Goal: Transaction & Acquisition: Purchase product/service

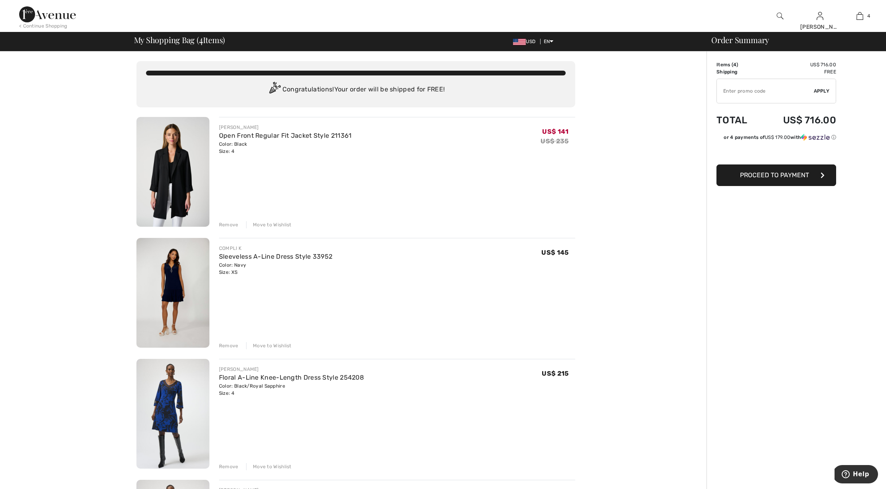
click at [284, 343] on div "Move to Wishlist" at bounding box center [268, 345] width 45 height 7
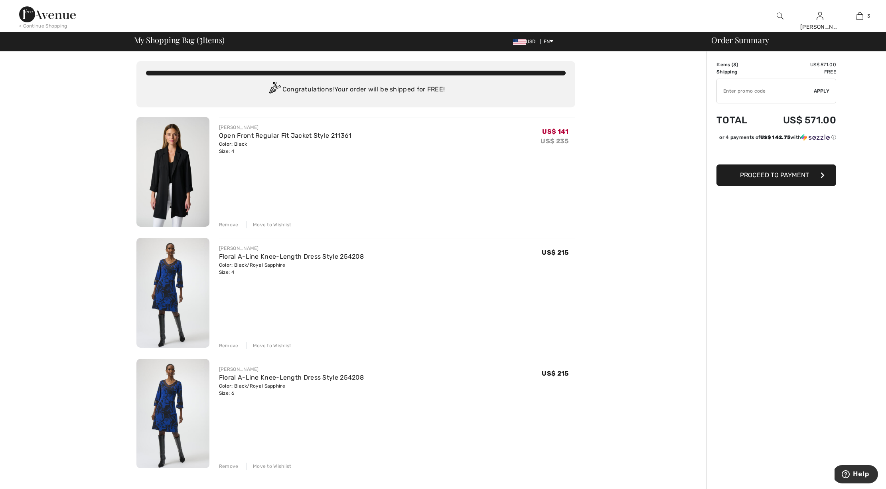
click at [259, 223] on div "Move to Wishlist" at bounding box center [268, 224] width 45 height 7
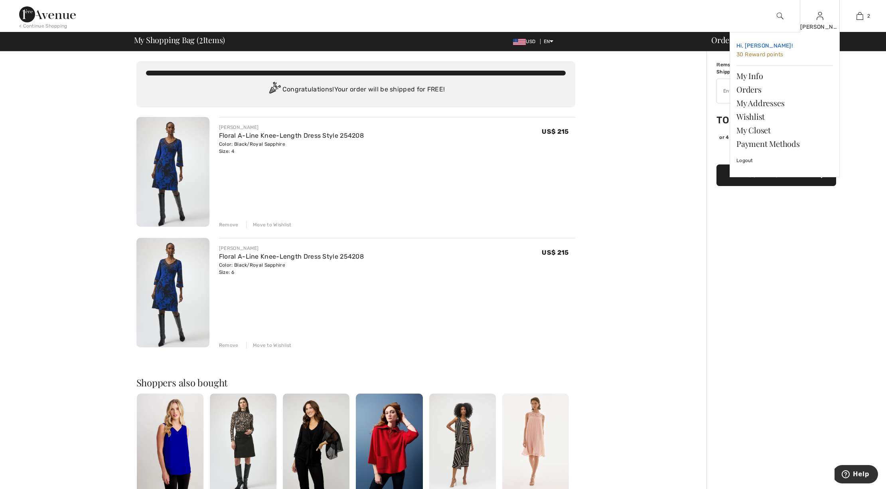
click at [758, 54] on span "30 Reward points" at bounding box center [760, 54] width 47 height 7
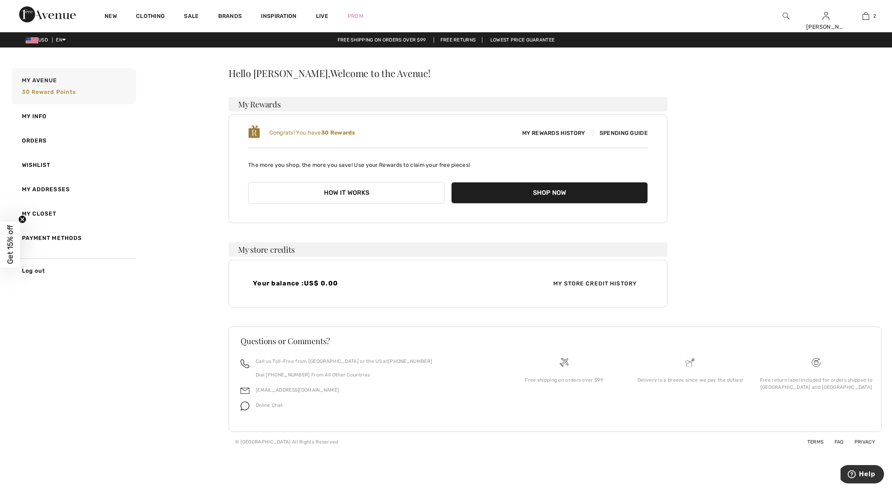
click at [397, 199] on button "How it works" at bounding box center [346, 193] width 197 height 22
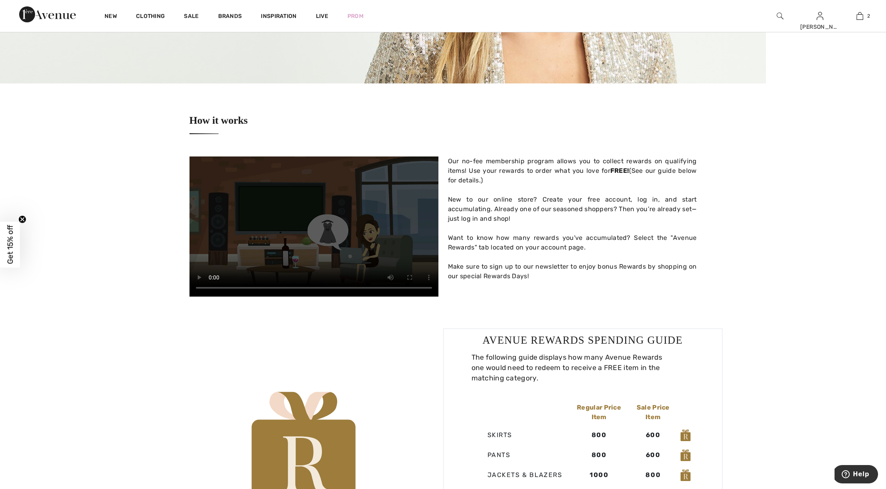
scroll to position [144, 0]
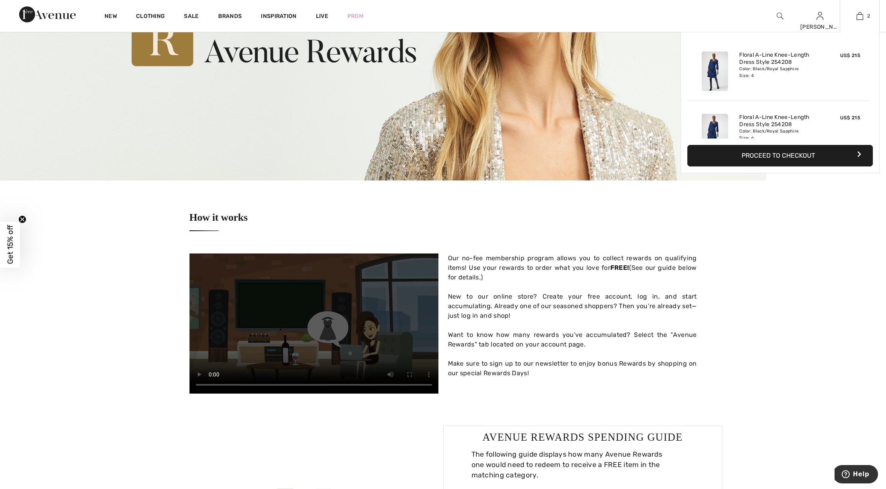
click at [829, 161] on button "Proceed to Checkout" at bounding box center [780, 156] width 186 height 22
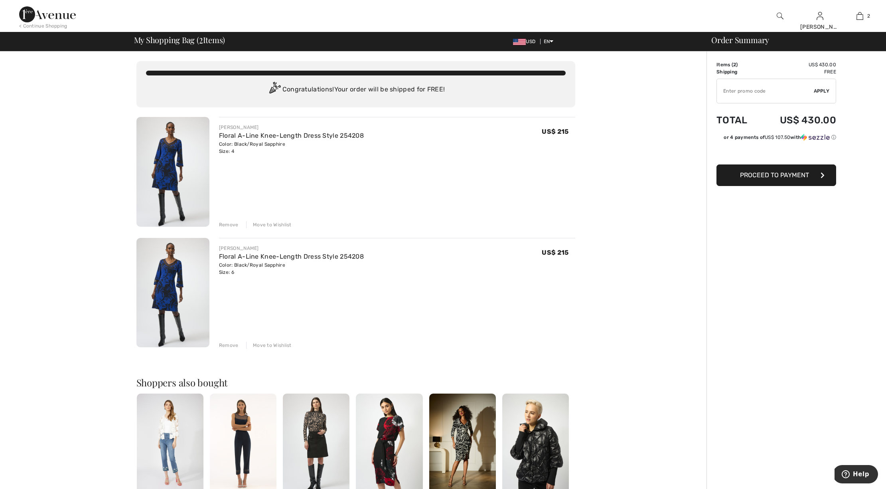
click at [748, 177] on span "Proceed to Payment" at bounding box center [774, 175] width 69 height 8
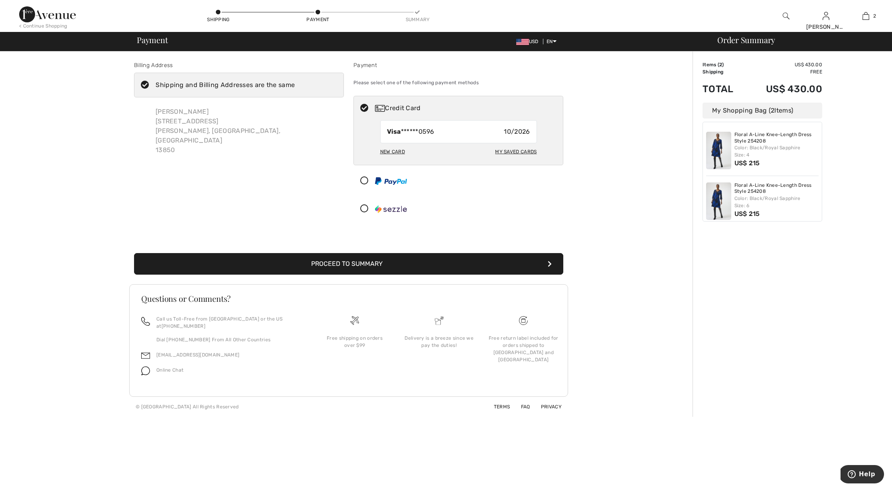
click at [508, 152] on div "My Saved Cards" at bounding box center [515, 152] width 41 height 14
radio input "true"
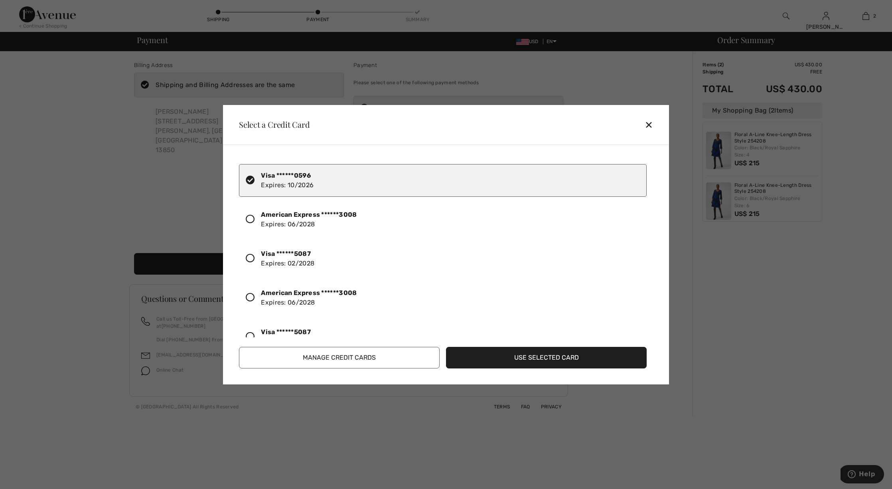
click at [648, 125] on div "✕" at bounding box center [652, 124] width 15 height 17
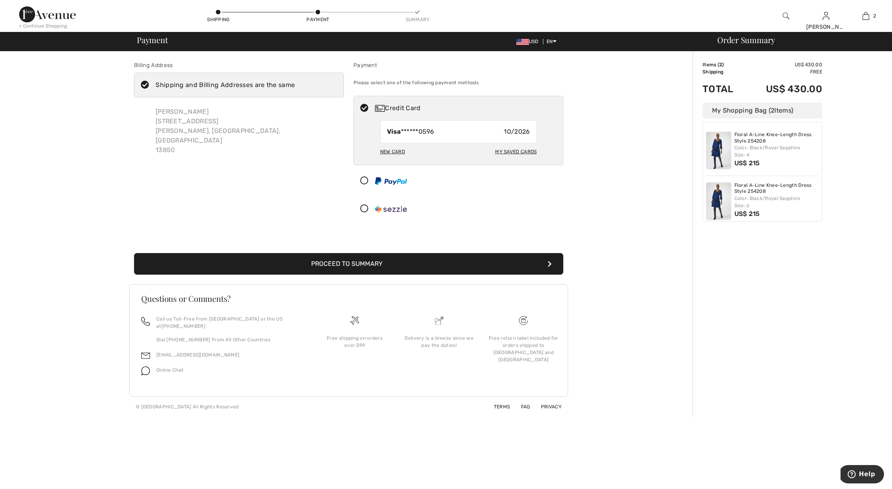
click at [396, 181] on img at bounding box center [391, 181] width 32 height 8
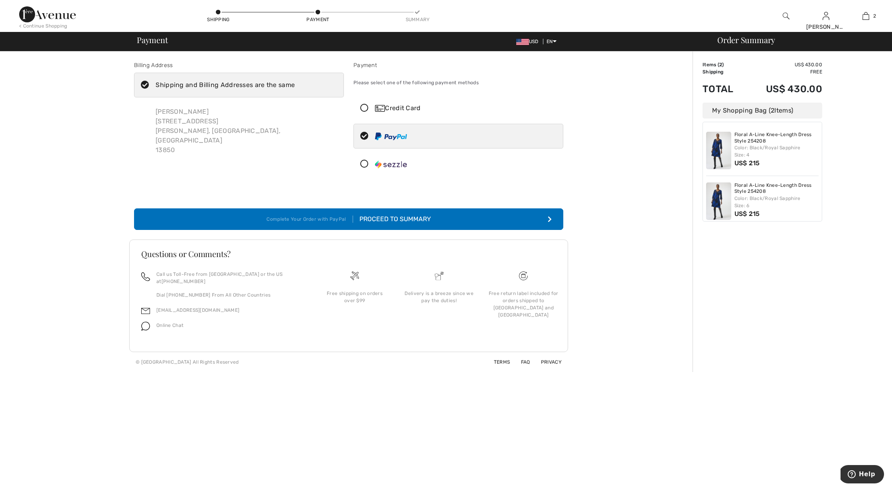
click at [452, 219] on button "Complete Your Order with PayPal Proceed to Summary" at bounding box center [348, 219] width 429 height 22
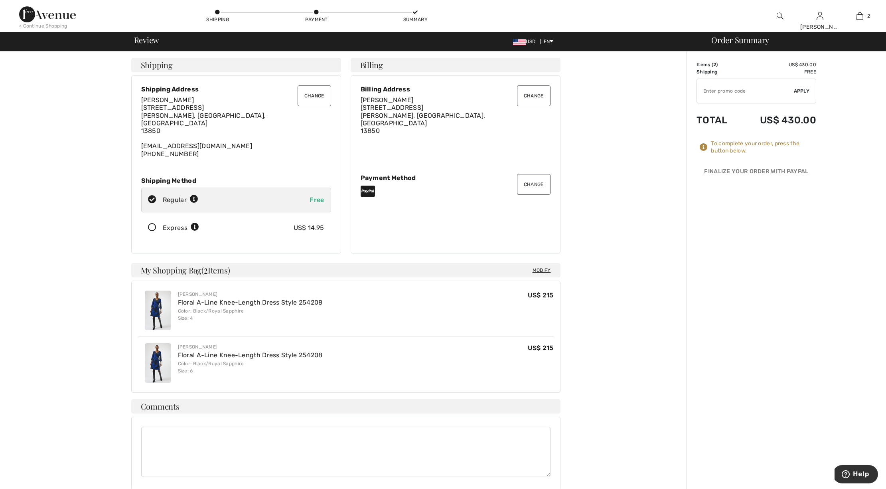
click at [150, 223] on icon at bounding box center [152, 227] width 21 height 8
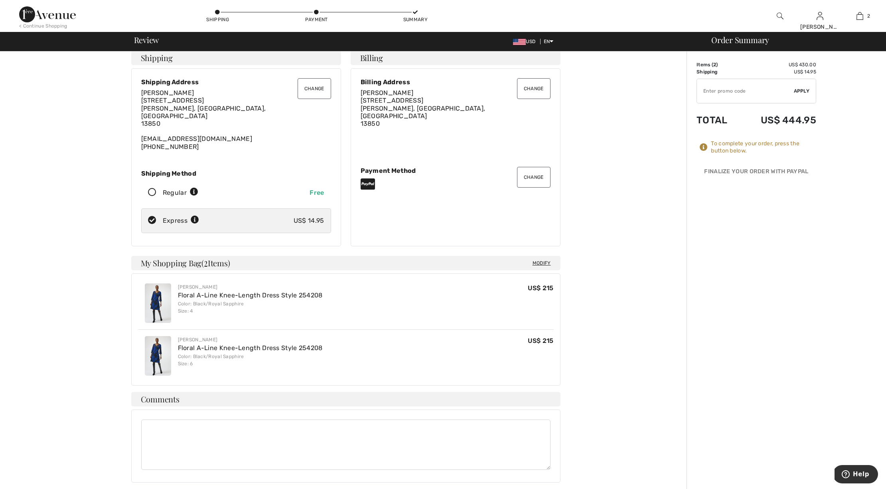
scroll to position [14, 0]
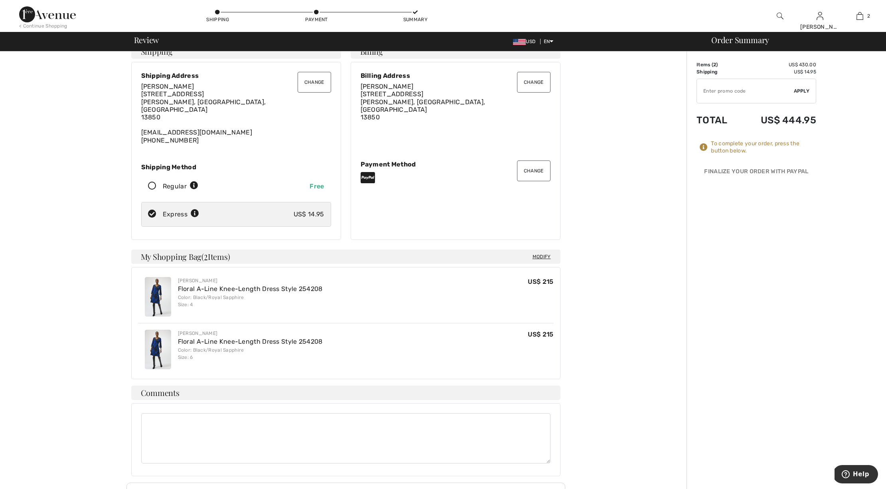
click at [545, 170] on button "Change" at bounding box center [534, 170] width 34 height 21
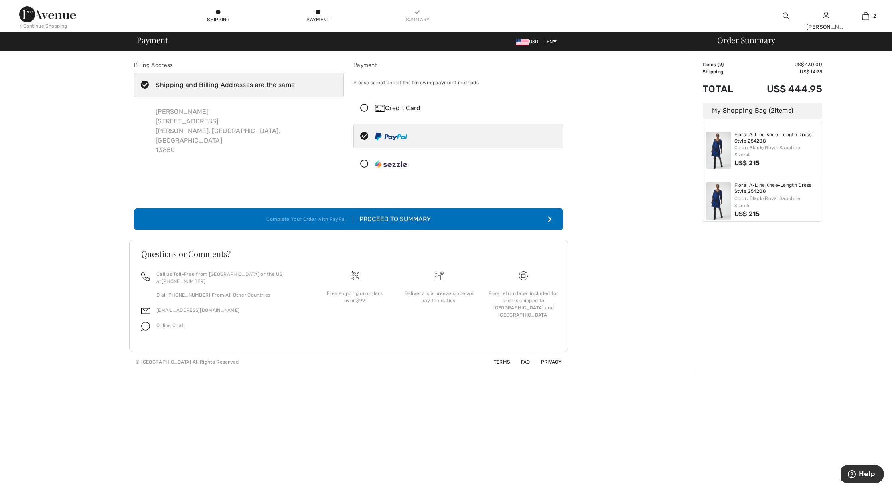
click at [385, 111] on div "Credit Card" at bounding box center [466, 108] width 183 height 10
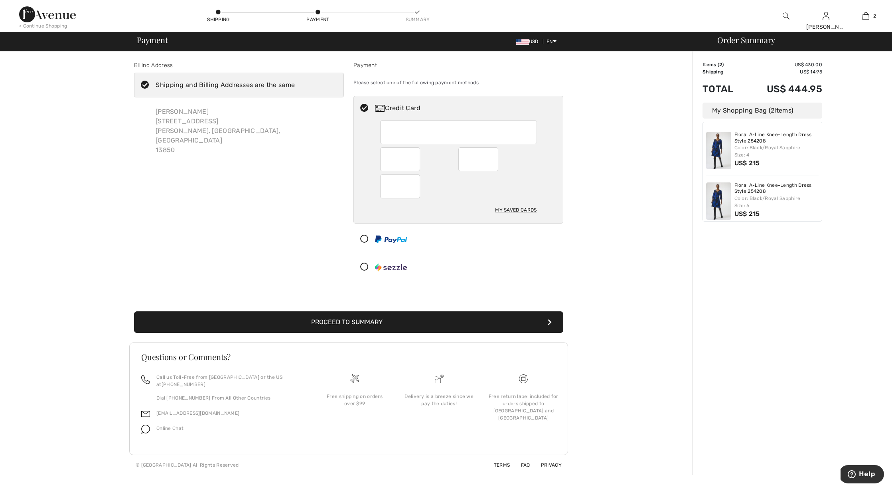
click at [520, 322] on button "Proceed to Summary" at bounding box center [348, 322] width 429 height 22
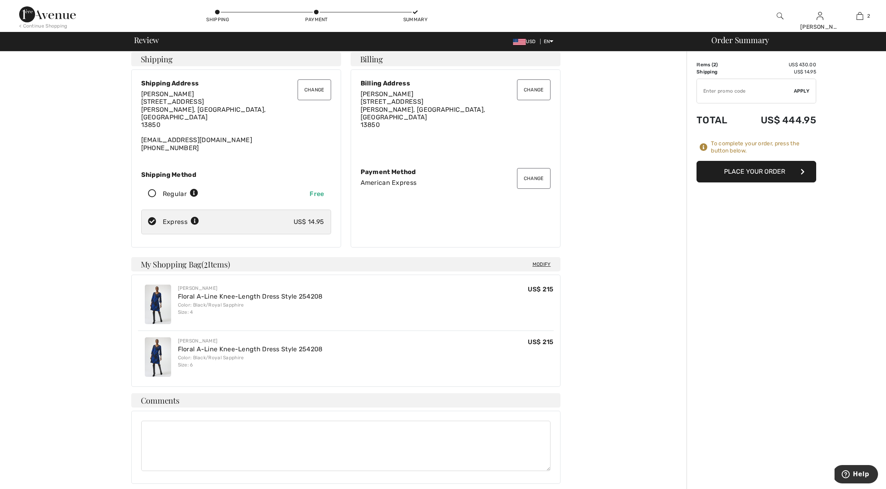
scroll to position [15, 0]
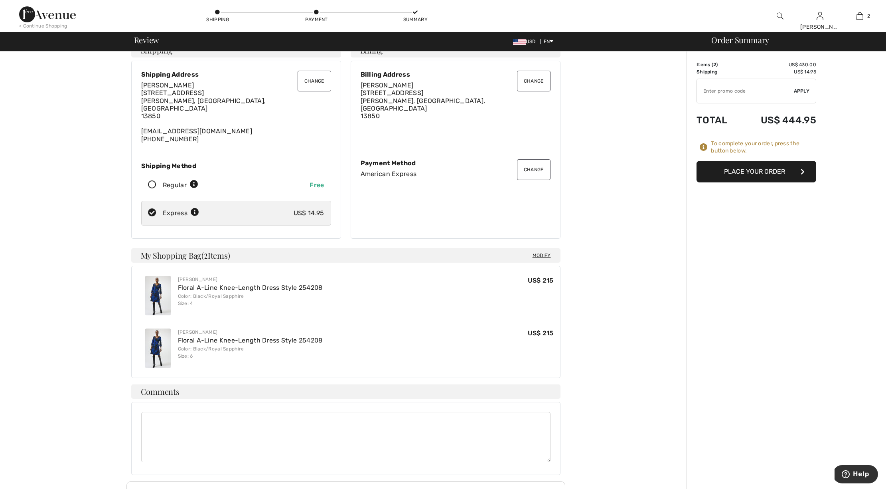
click at [748, 174] on button "Place Your Order" at bounding box center [757, 172] width 120 height 22
